Goal: Task Accomplishment & Management: Use online tool/utility

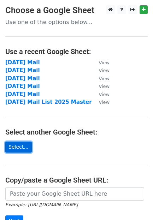
click at [18, 146] on link "Select..." at bounding box center [18, 146] width 26 height 11
click at [14, 145] on link "Select..." at bounding box center [18, 146] width 26 height 11
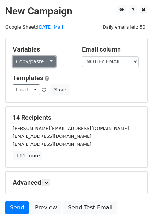
click at [33, 58] on link "Copy/paste..." at bounding box center [34, 61] width 43 height 11
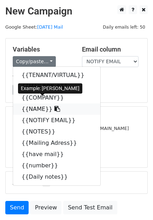
click at [32, 103] on link "{{NAME}}" at bounding box center [56, 108] width 87 height 11
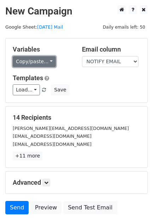
click at [36, 57] on link "Copy/paste..." at bounding box center [34, 61] width 43 height 11
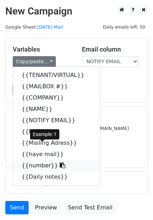
click at [29, 160] on link "{{number}}" at bounding box center [56, 165] width 87 height 11
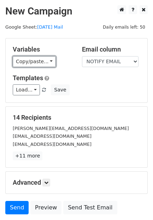
click at [33, 58] on link "Copy/paste..." at bounding box center [34, 61] width 43 height 11
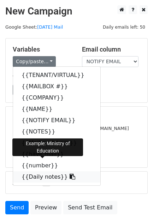
click at [23, 171] on link "{{Daily notes}}" at bounding box center [56, 176] width 87 height 11
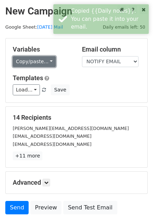
click at [38, 57] on link "Copy/paste..." at bounding box center [34, 61] width 43 height 11
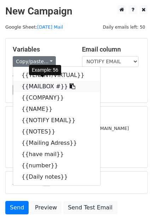
click at [35, 81] on link "{{MAILBOX #}}" at bounding box center [56, 86] width 87 height 11
